Goal: Task Accomplishment & Management: Manage account settings

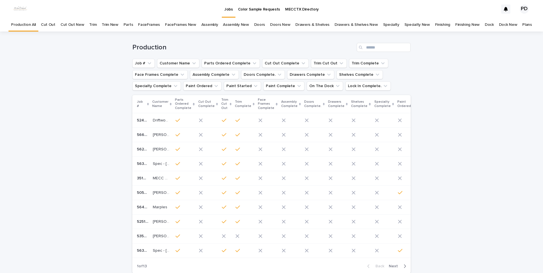
click at [381, 52] on div "Production" at bounding box center [271, 45] width 278 height 27
click at [384, 46] on input "Search" at bounding box center [384, 47] width 54 height 9
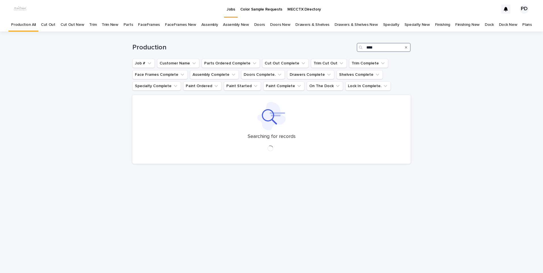
type input "****"
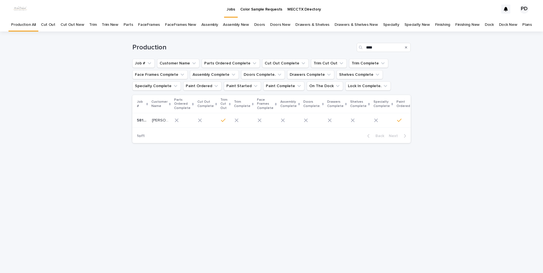
click at [162, 126] on td "[PERSON_NAME]" at bounding box center [161, 120] width 23 height 14
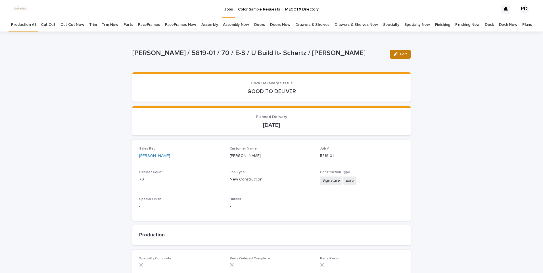
click at [404, 55] on span "Edit" at bounding box center [403, 54] width 7 height 4
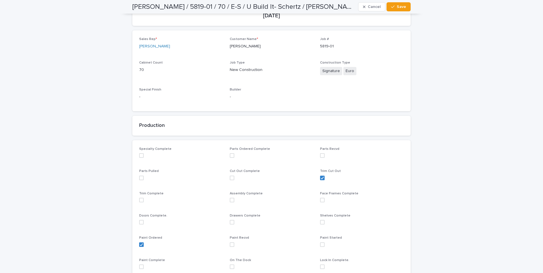
scroll to position [142, 0]
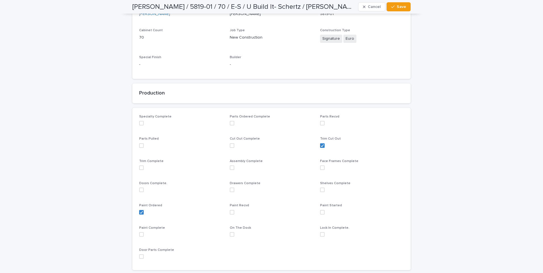
click at [230, 213] on span at bounding box center [232, 212] width 5 height 5
click at [399, 7] on span "Save" at bounding box center [401, 7] width 9 height 4
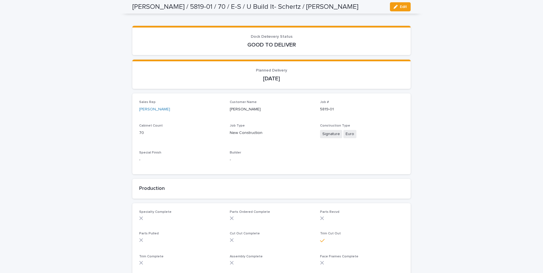
scroll to position [0, 0]
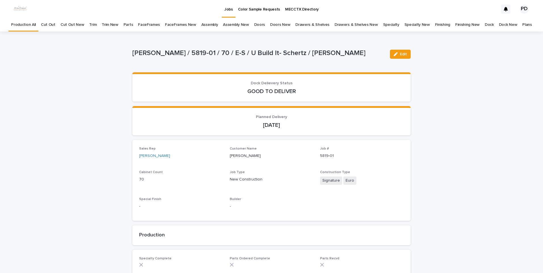
click at [233, 9] on div "Jobs" at bounding box center [229, 6] width 14 height 12
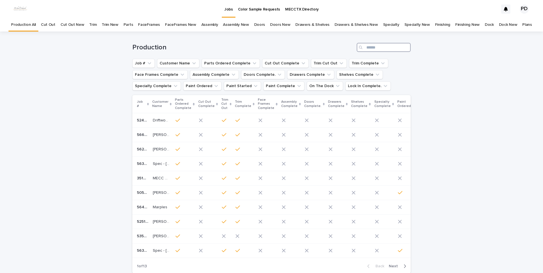
click at [372, 49] on input "Search" at bounding box center [384, 47] width 54 height 9
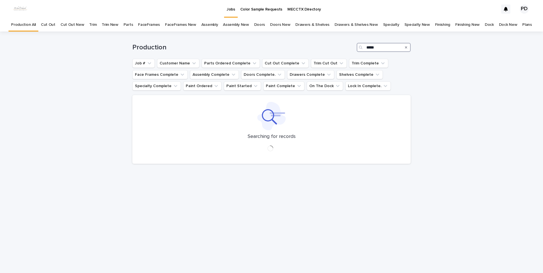
type input "*****"
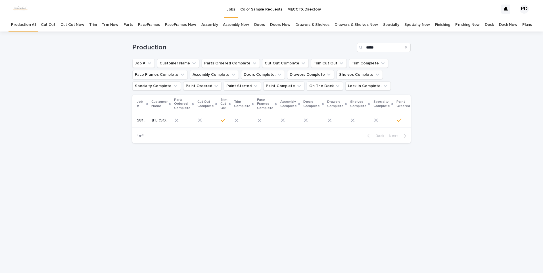
click at [160, 119] on p "[PERSON_NAME]" at bounding box center [161, 120] width 18 height 6
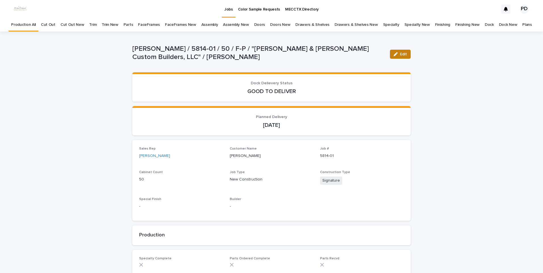
click at [400, 53] on span "Edit" at bounding box center [403, 54] width 7 height 4
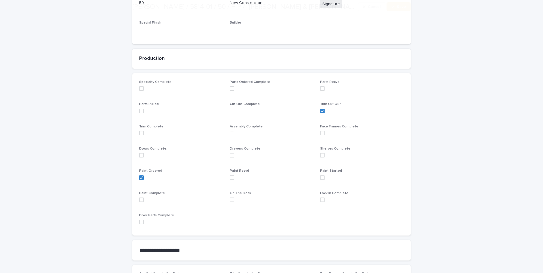
scroll to position [199, 0]
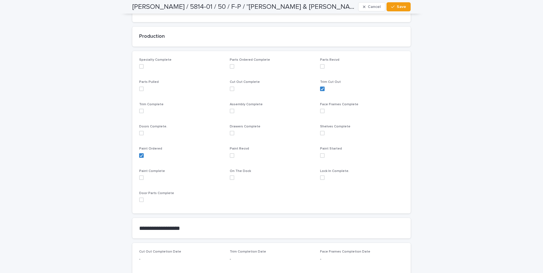
drag, startPoint x: 230, startPoint y: 156, endPoint x: 259, endPoint y: 125, distance: 42.2
click at [231, 156] on span at bounding box center [232, 155] width 5 height 5
click at [401, 8] on span "Save" at bounding box center [401, 7] width 9 height 4
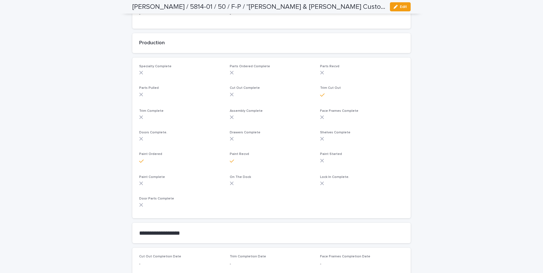
drag, startPoint x: 20, startPoint y: 174, endPoint x: 27, endPoint y: 173, distance: 6.4
click at [21, 175] on div "Loading... Saving… Loading... Saving… [PERSON_NAME] / 5814-01 / 50 / F-P / "[PE…" at bounding box center [271, 146] width 543 height 615
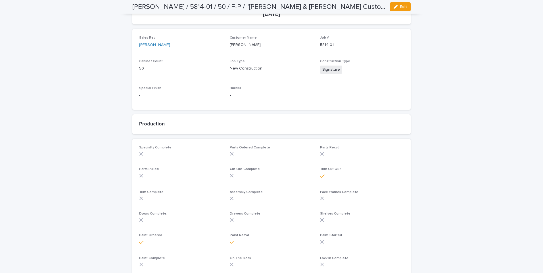
scroll to position [0, 0]
